Goal: Task Accomplishment & Management: Use online tool/utility

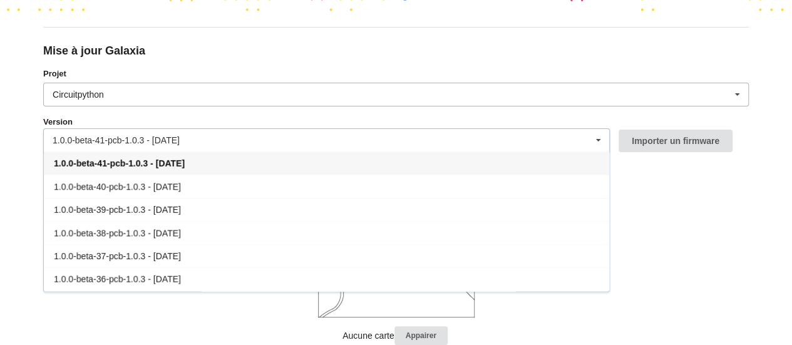
scroll to position [116, 0]
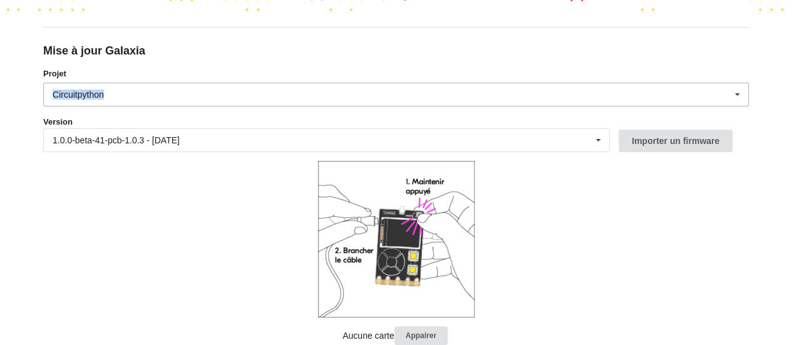
drag, startPoint x: 452, startPoint y: 74, endPoint x: 434, endPoint y: 96, distance: 28.5
click at [434, 96] on div "Projet Circuitpython Micropython Circuitpython" at bounding box center [395, 87] width 705 height 39
click at [434, 96] on div "Circuitpython Micropython Circuitpython" at bounding box center [395, 95] width 705 height 24
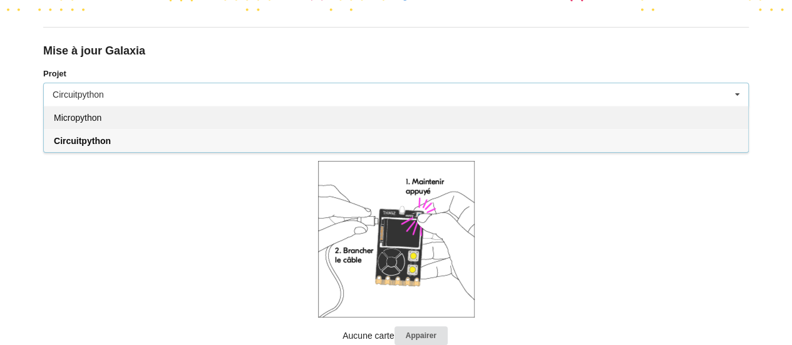
click at [406, 120] on div "Micropython" at bounding box center [396, 117] width 704 height 23
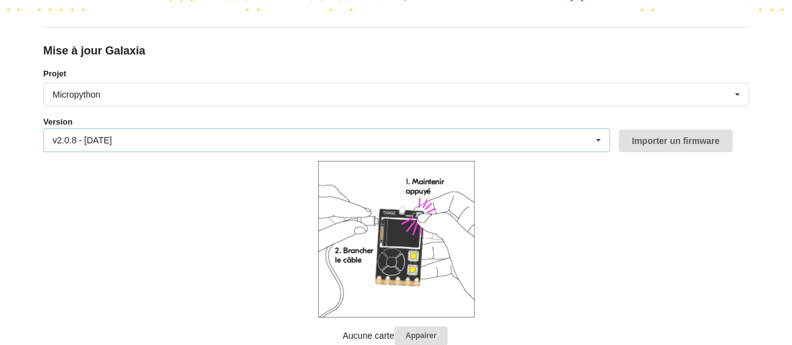
click at [396, 138] on div "v2.0.8 - 20/06/2025 v2.0.8 - 20/06/2025 v2.0.7 - 09/04/2025 v2.0.6 - 25/03/2025…" at bounding box center [326, 140] width 566 height 24
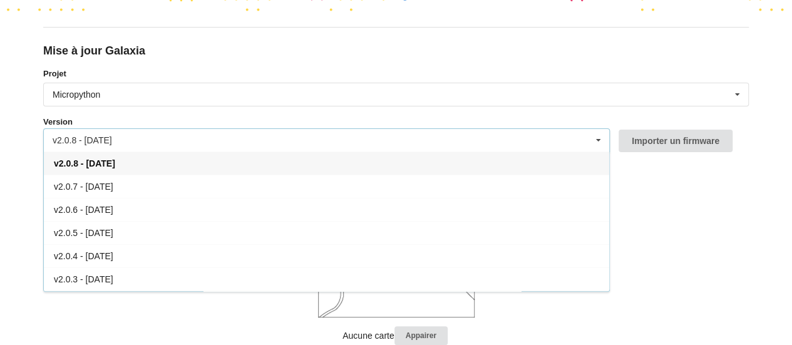
click at [396, 138] on div "v2.0.8 - 20/06/2025 v2.0.8 - 20/06/2025 v2.0.7 - 09/04/2025 v2.0.6 - 25/03/2025…" at bounding box center [326, 140] width 566 height 24
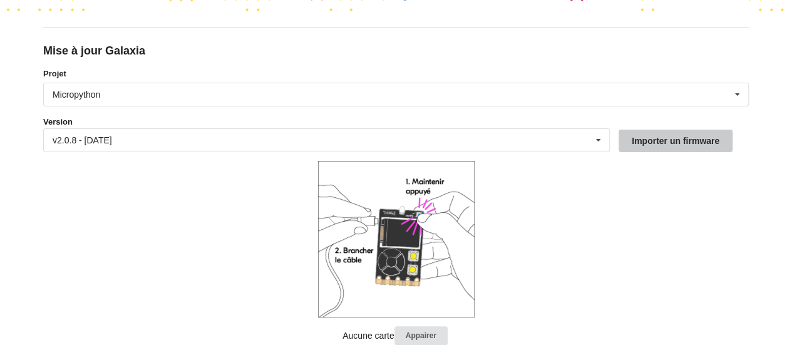
click at [663, 141] on button "Importer un firmware" at bounding box center [675, 141] width 114 height 23
click at [652, 149] on button "Importer un firmware" at bounding box center [675, 141] width 114 height 23
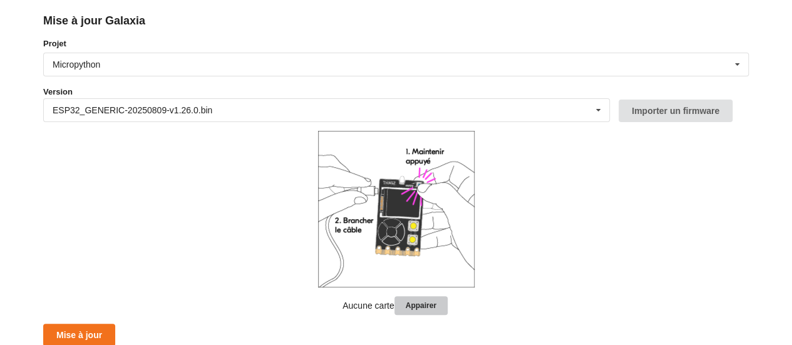
click at [406, 304] on button "Appairer" at bounding box center [420, 305] width 53 height 19
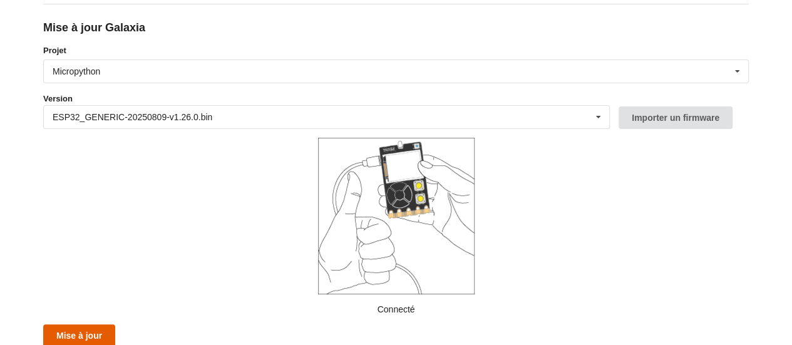
click at [93, 339] on button "Mise à jour" at bounding box center [79, 335] width 72 height 23
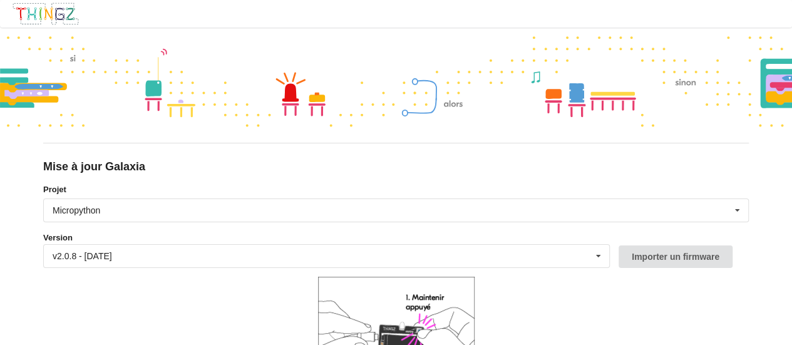
click at [215, 235] on div "Version v2.0.8 - [DATE] v2.0.8 - [DATE] v2.0.7 - [DATE] v2.0.6 - [DATE] v2.0.5 …" at bounding box center [330, 249] width 575 height 37
